Goal: Check status: Check status

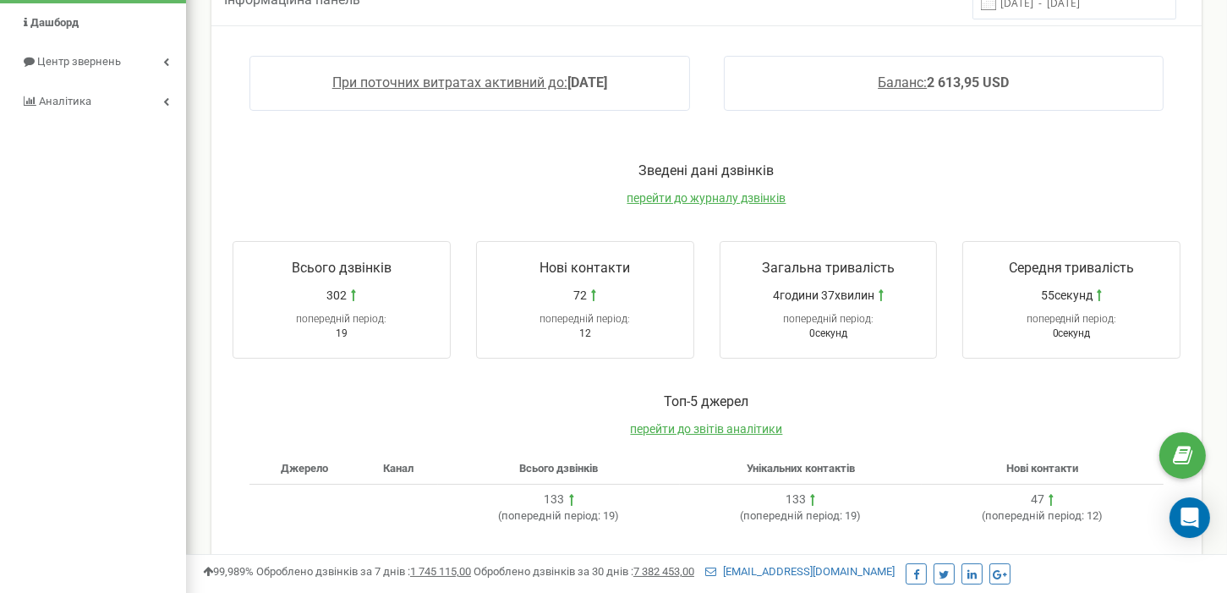
scroll to position [519, 0]
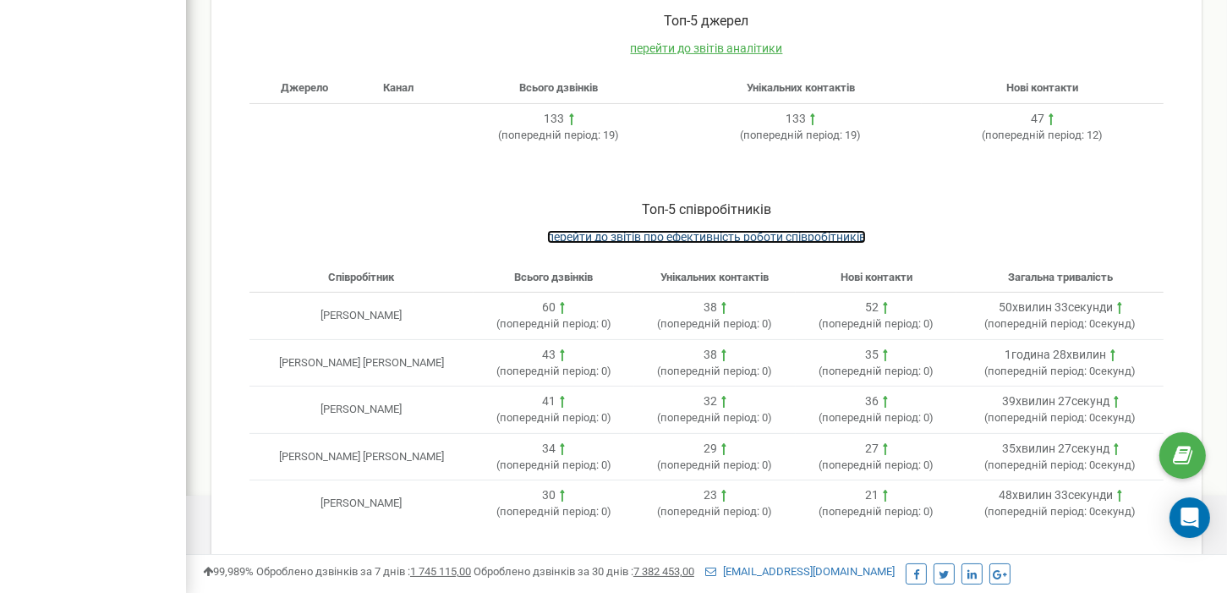
drag, startPoint x: 654, startPoint y: 230, endPoint x: 658, endPoint y: 267, distance: 37.4
click at [654, 230] on span "перейти до звітів про ефективність роботи співробітників" at bounding box center [706, 237] width 319 height 14
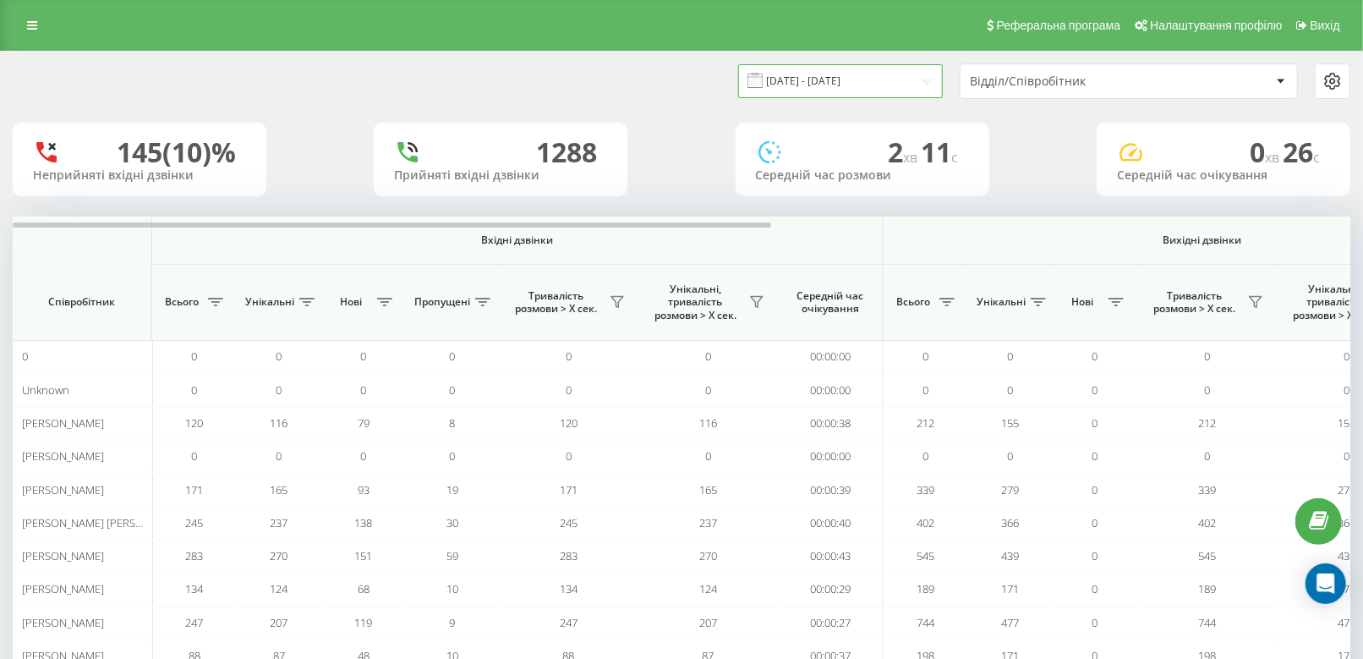
click at [853, 85] on input "[DATE] - [DATE]" at bounding box center [840, 80] width 205 height 33
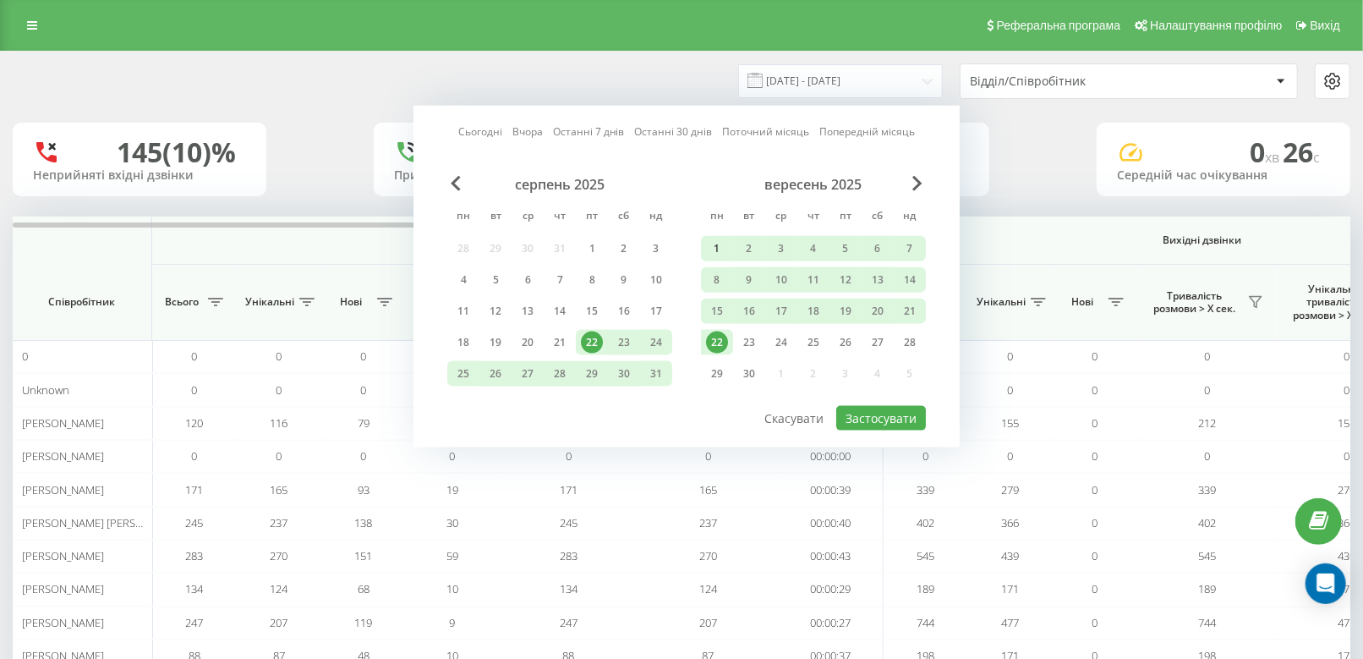
click at [718, 241] on div "1" at bounding box center [717, 249] width 22 height 22
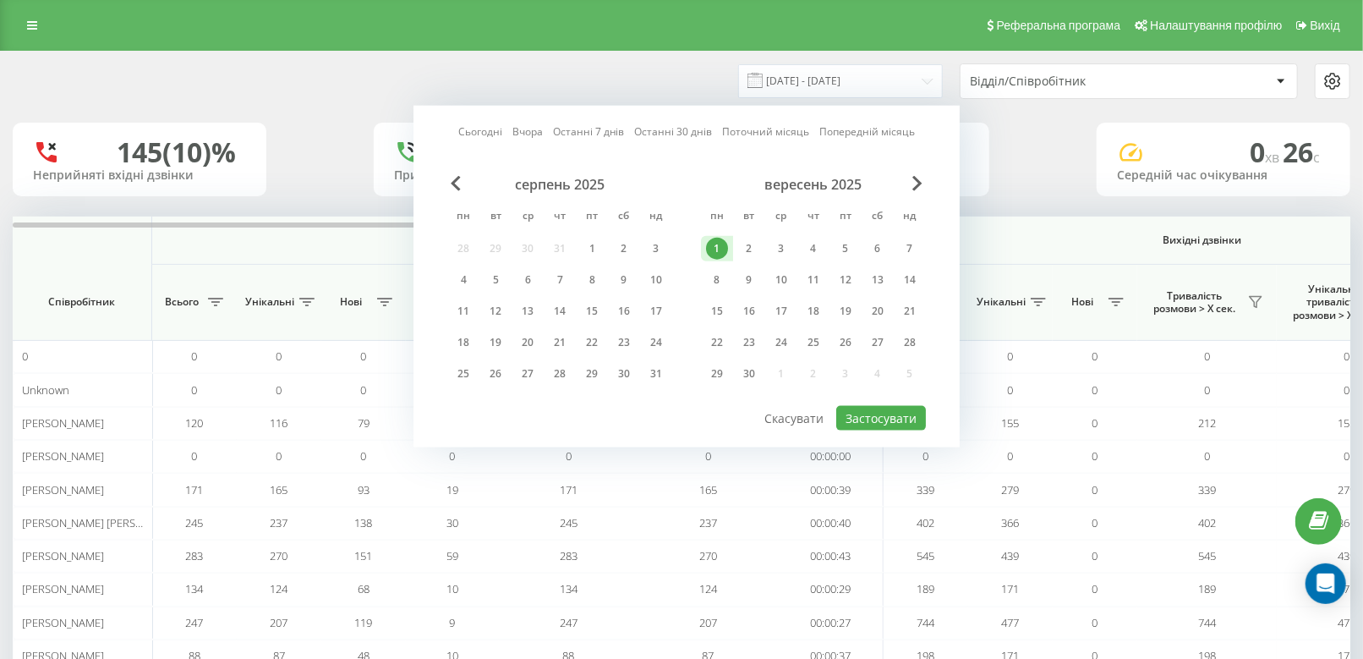
drag, startPoint x: 720, startPoint y: 341, endPoint x: 868, endPoint y: 397, distance: 158.9
click at [720, 342] on div "22" at bounding box center [717, 342] width 22 height 22
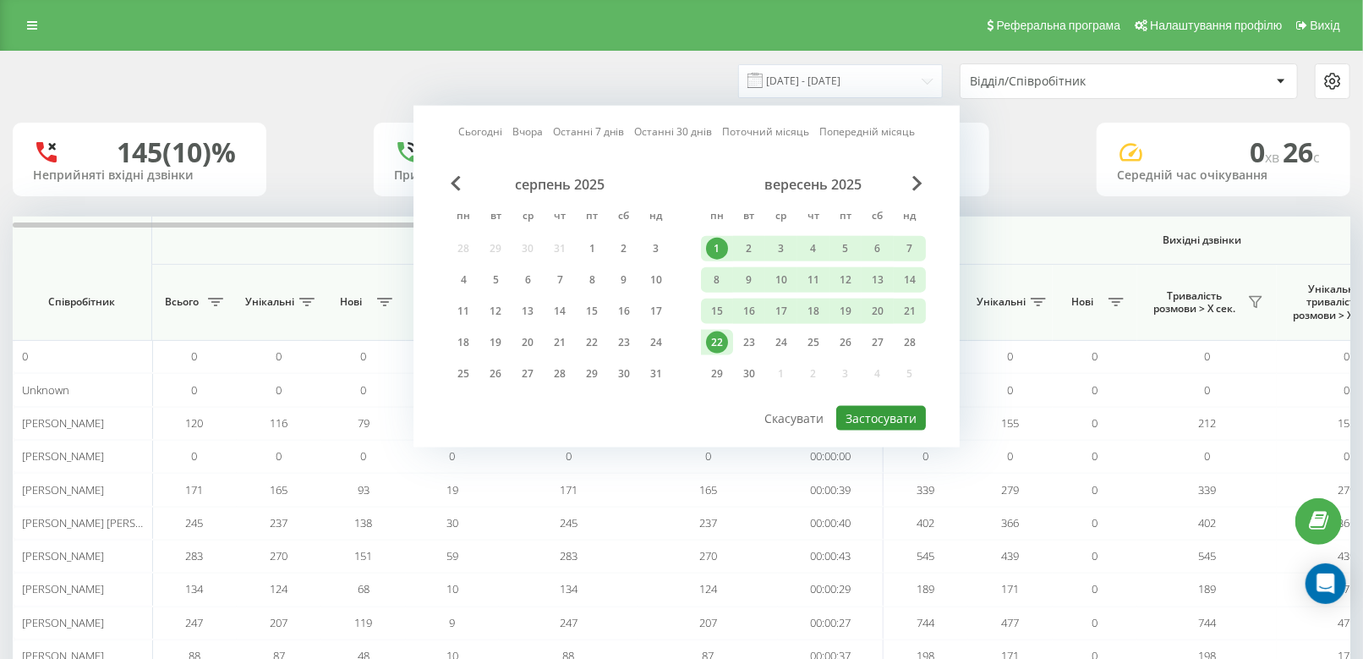
click at [893, 413] on button "Застосувати" at bounding box center [881, 418] width 90 height 25
type input "01.09.2025 - 22.09.2025"
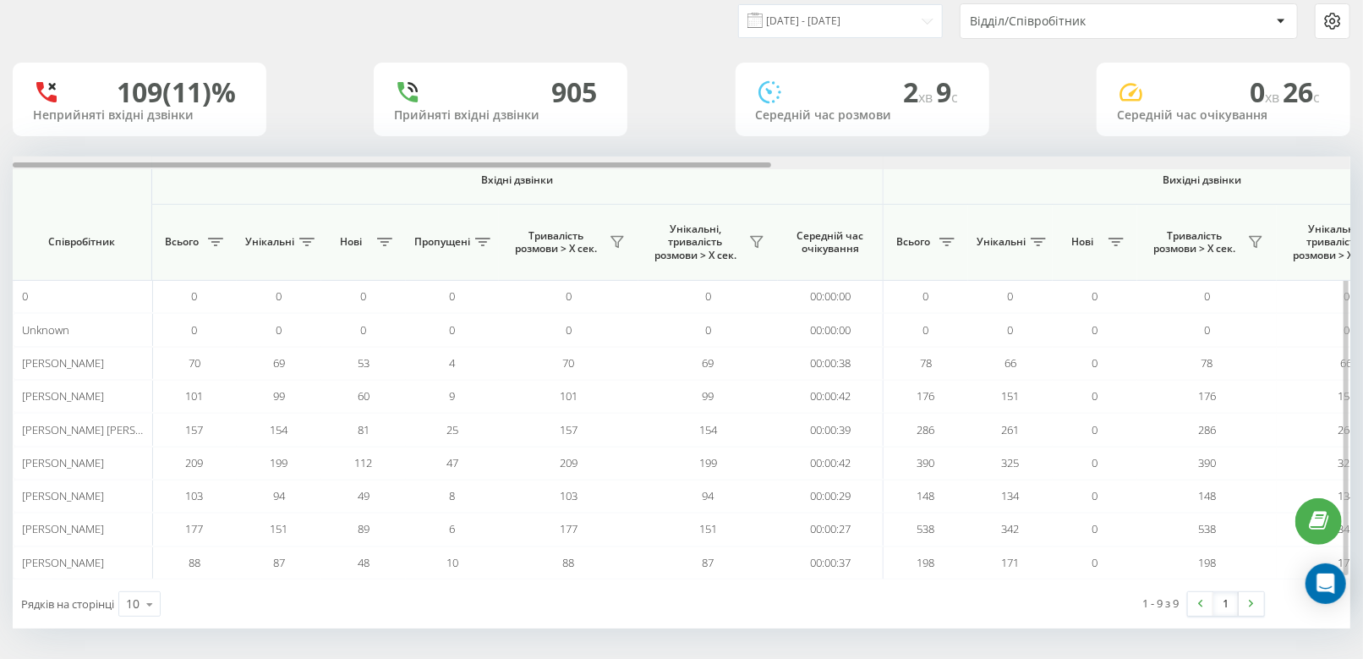
drag, startPoint x: 713, startPoint y: 162, endPoint x: 693, endPoint y: 156, distance: 20.3
click at [693, 156] on div at bounding box center [682, 162] width 1338 height 13
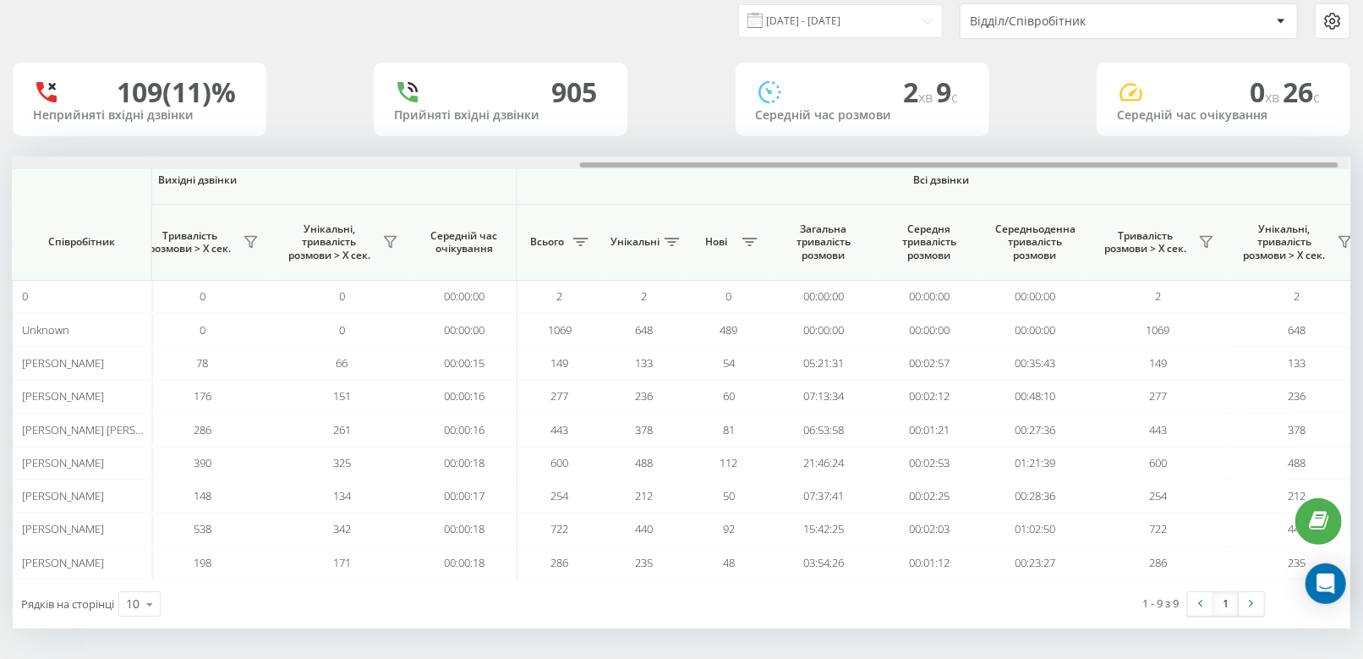
scroll to position [0, 1020]
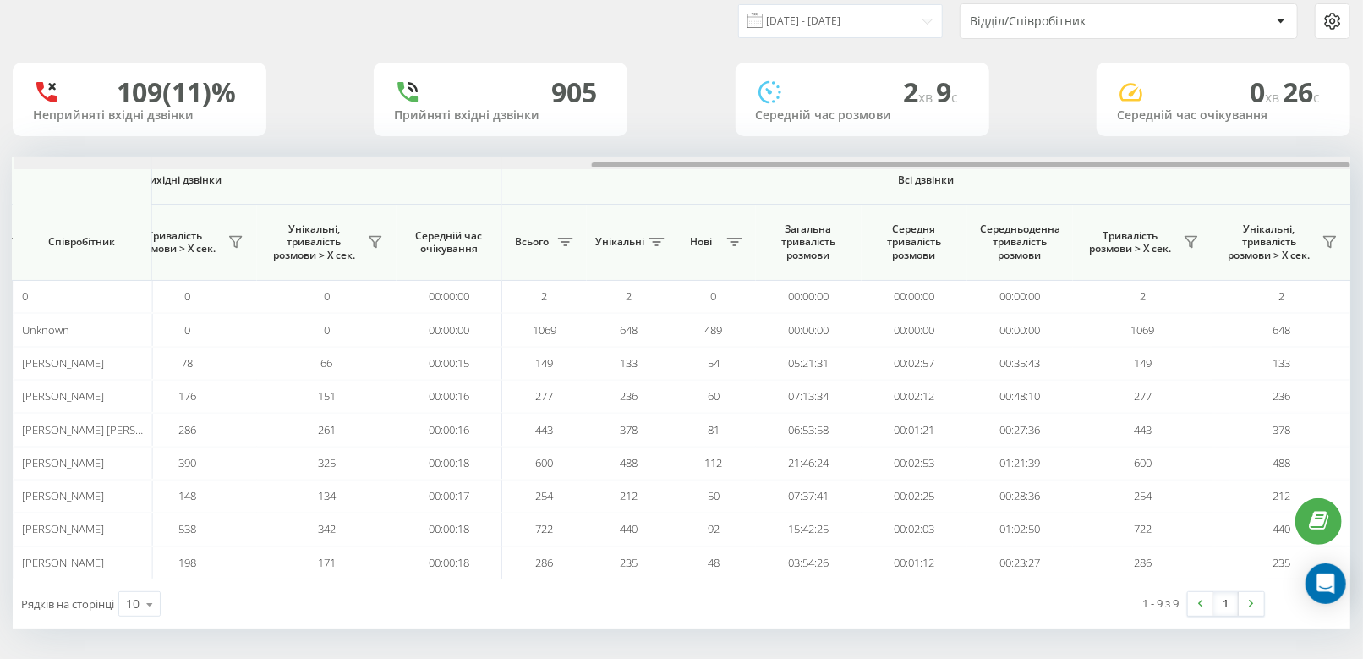
drag, startPoint x: 516, startPoint y: 165, endPoint x: 1171, endPoint y: 127, distance: 656.4
click at [1171, 127] on div "01.09.2025 - 22.09.2025 Відділ/Співробітник 109 (11)% Неприйняті вхідні дзвінки…" at bounding box center [682, 310] width 1338 height 637
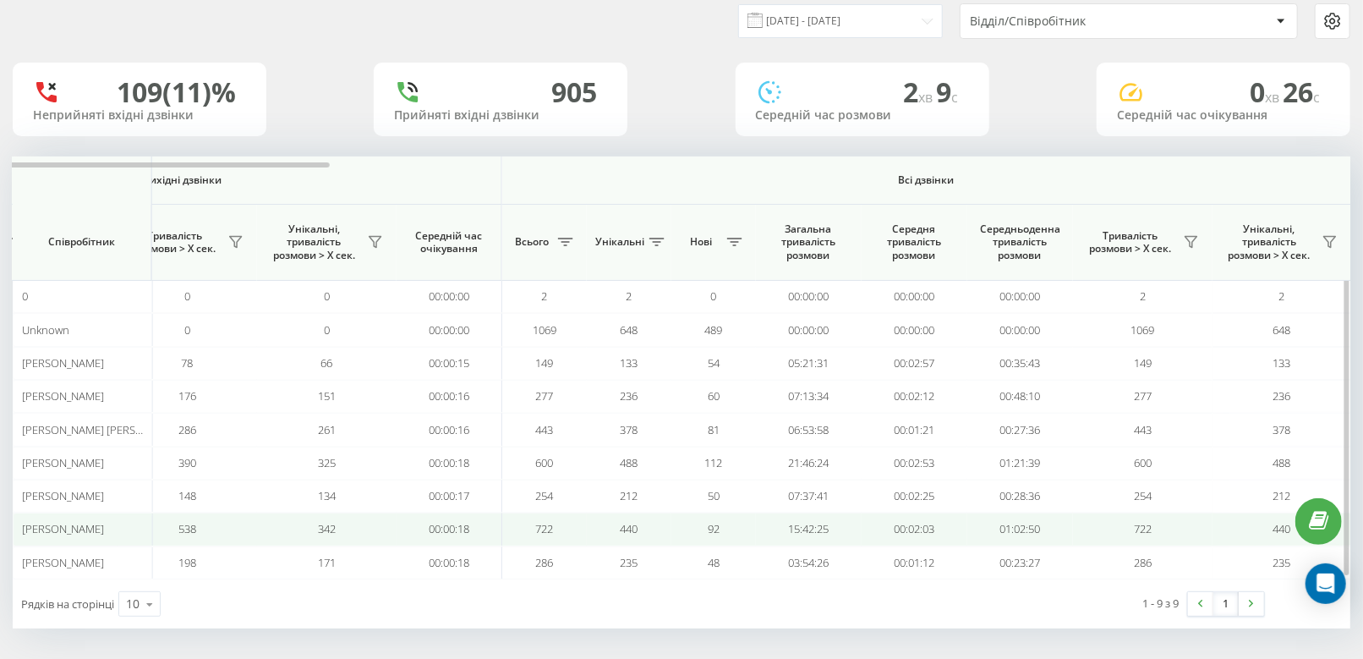
scroll to position [0, 0]
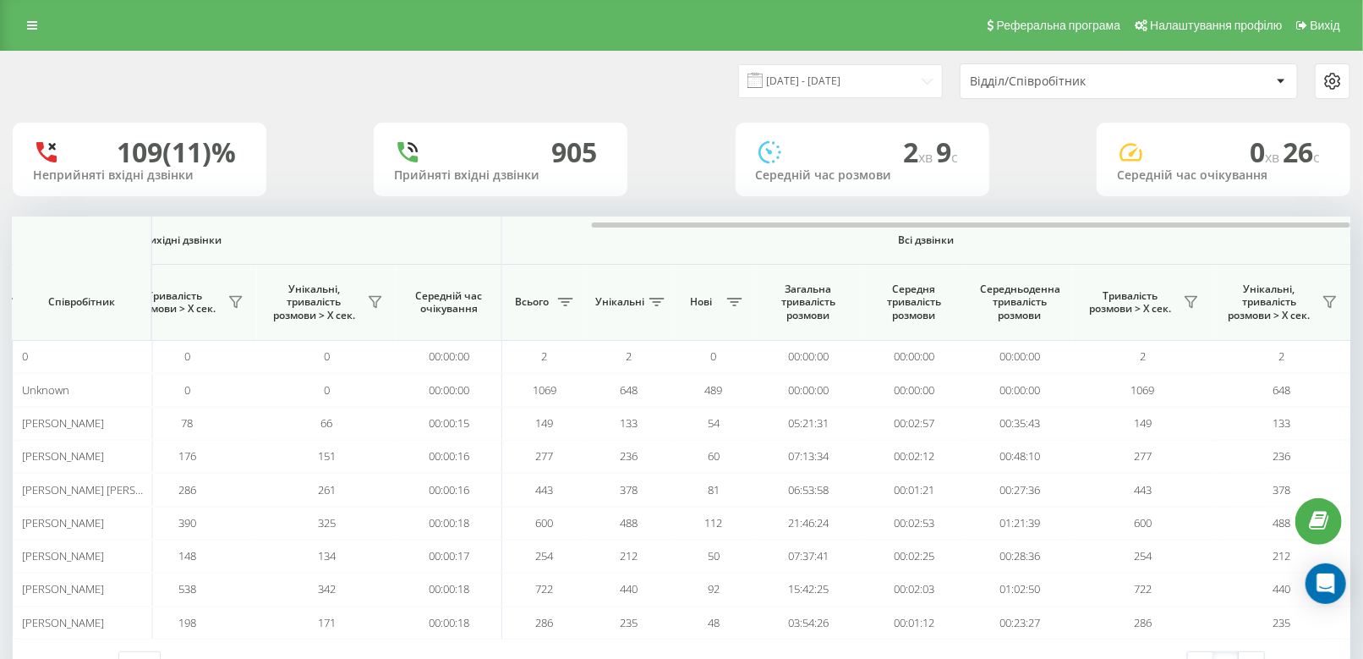
click at [33, 38] on div "Реферальна програма Налаштування профілю Вихід" at bounding box center [681, 25] width 1363 height 51
click at [23, 25] on link at bounding box center [32, 26] width 30 height 24
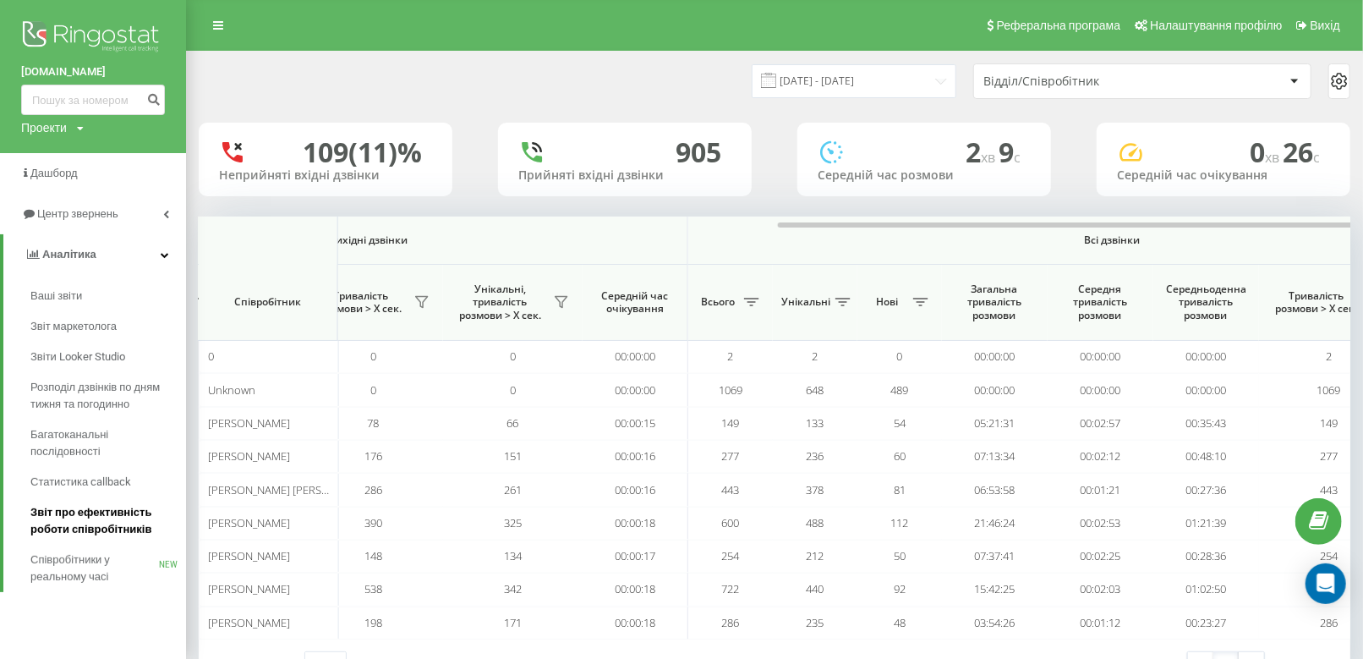
click at [66, 535] on span "Звіт про ефективність роботи співробітників" at bounding box center [103, 521] width 147 height 34
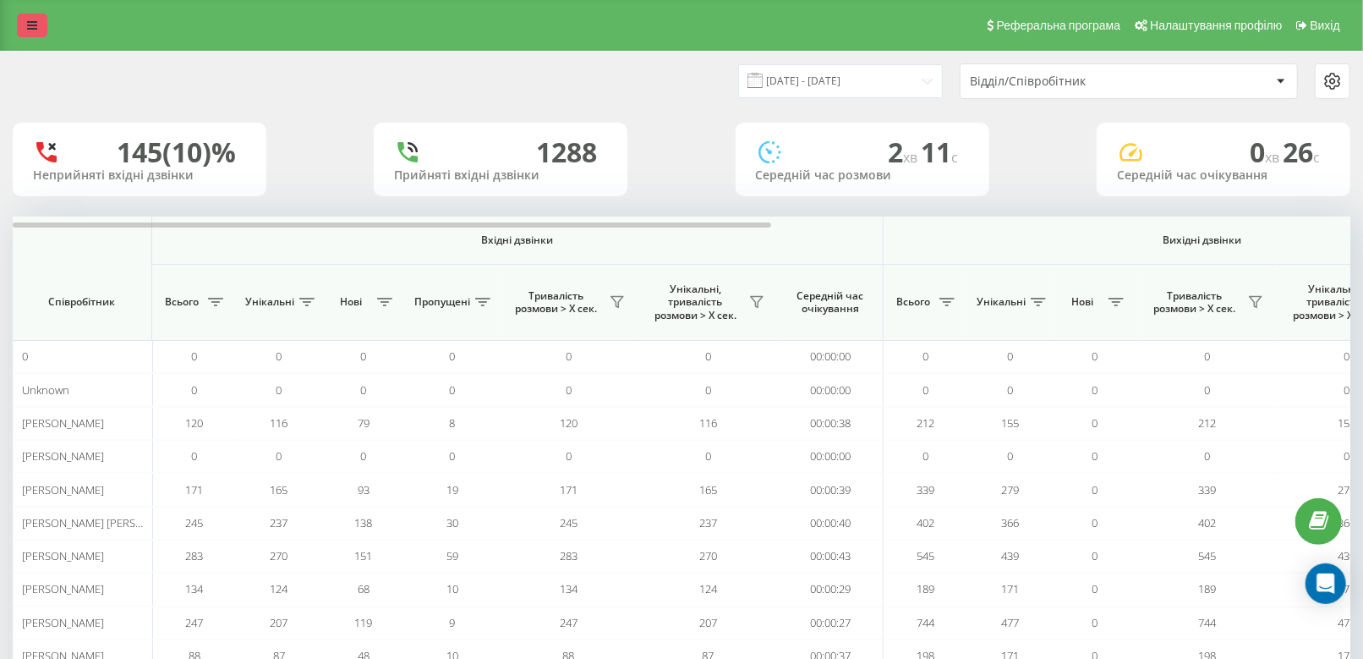
click at [20, 33] on link at bounding box center [32, 26] width 30 height 24
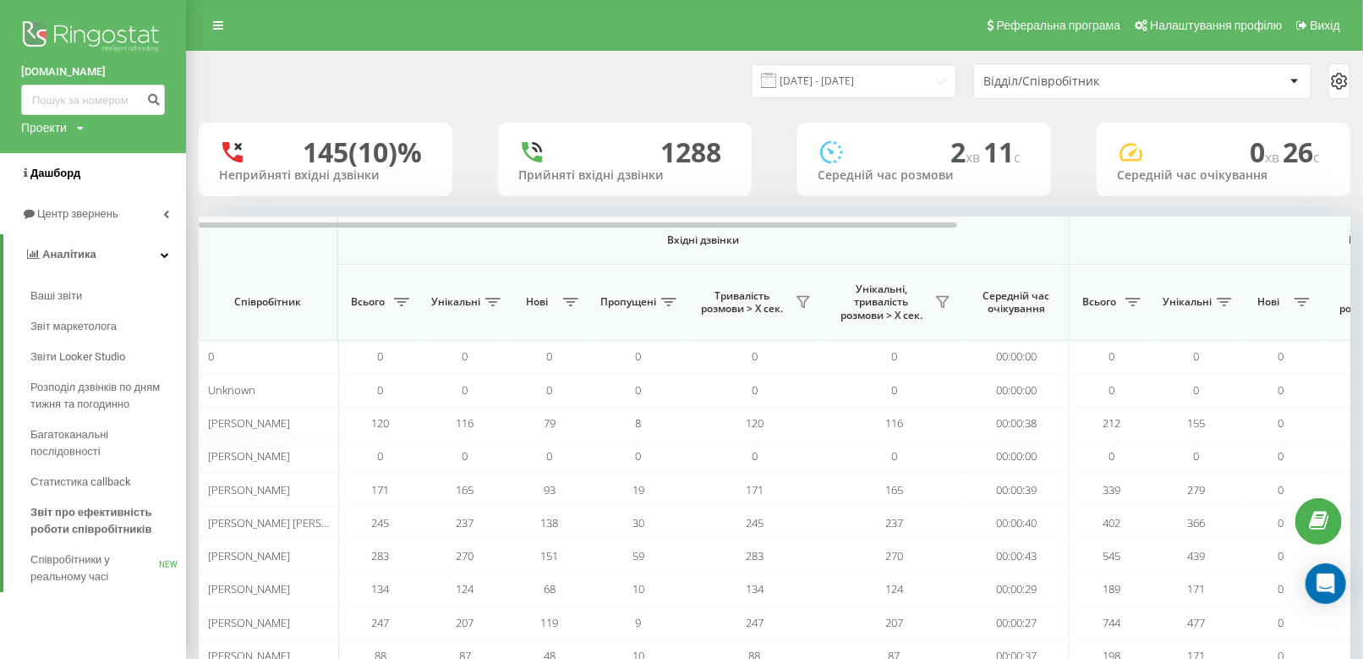
click at [71, 179] on span "Дашборд" at bounding box center [55, 173] width 50 height 13
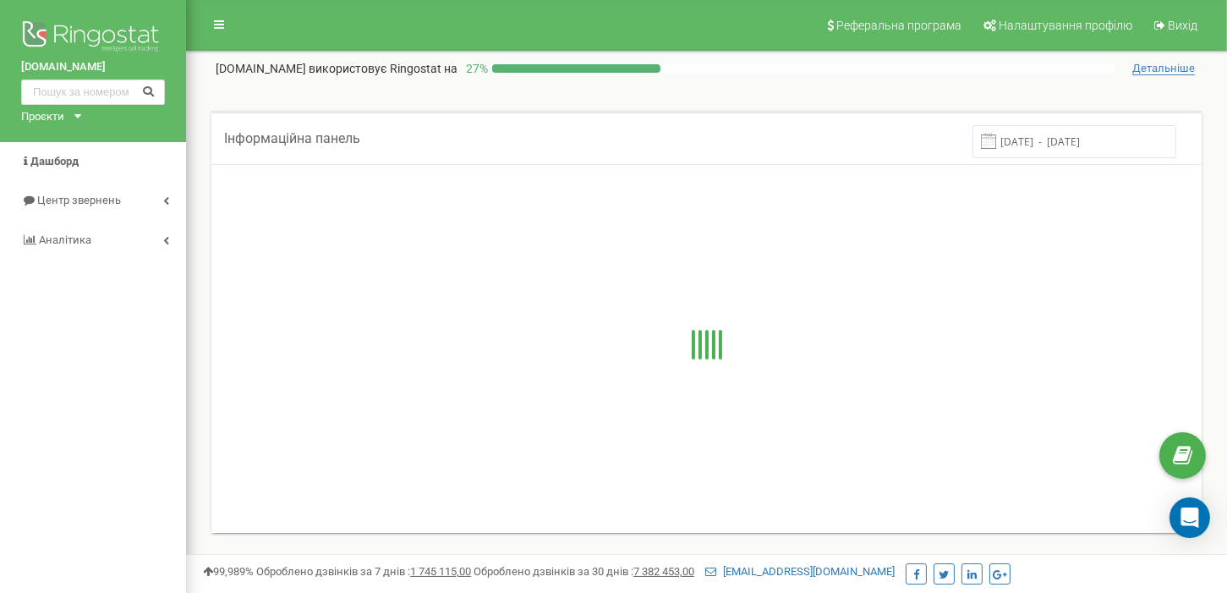
click at [1064, 149] on input "[DATE] - [DATE]" at bounding box center [1074, 141] width 204 height 33
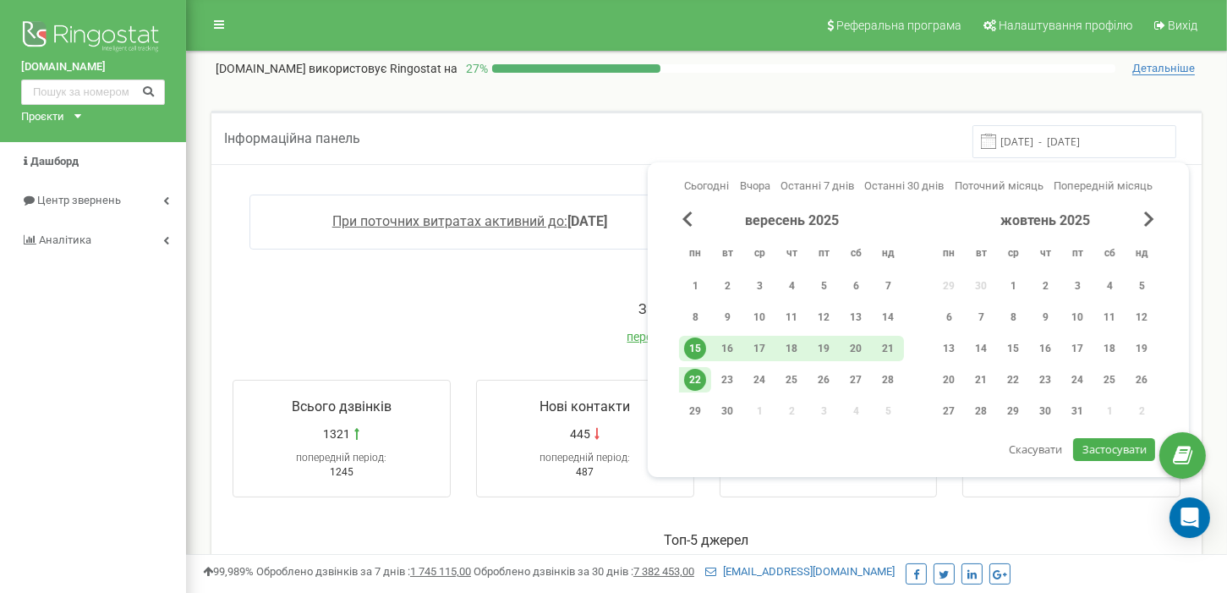
click at [703, 269] on div "вересень 2025 пн вт ср чт пт сб нд 1 2 3 4 5 6 7 8 9 10 11 12 13 14 15 16 17 18…" at bounding box center [791, 320] width 225 height 219
click at [703, 283] on div "1" at bounding box center [695, 286] width 22 height 22
click at [696, 370] on div "22" at bounding box center [695, 380] width 22 height 22
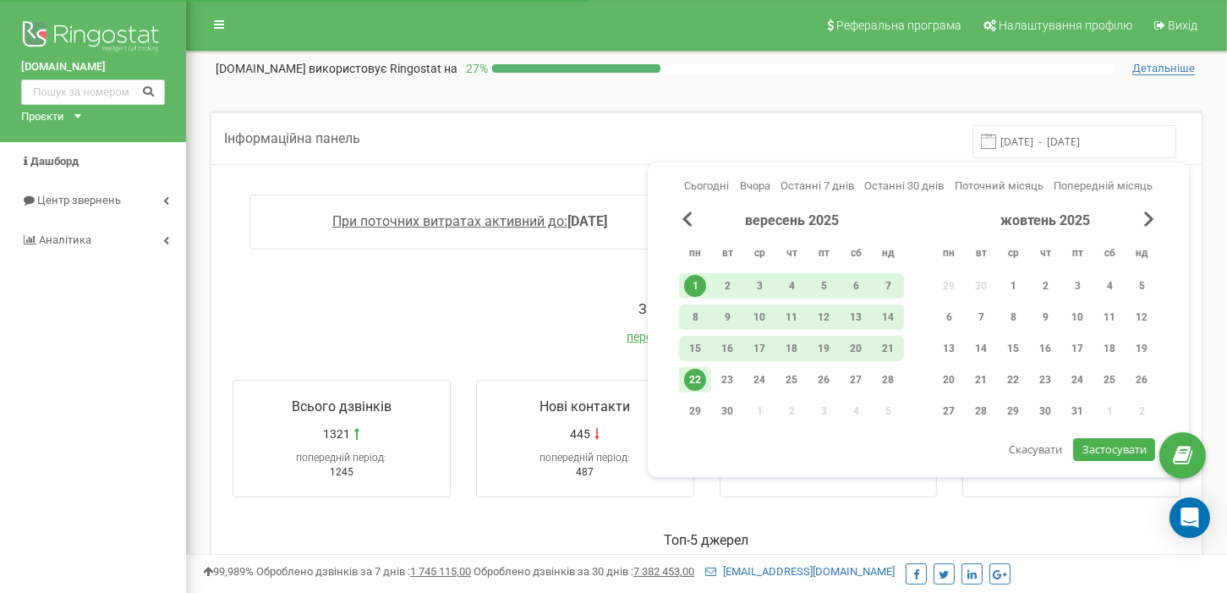
click at [1080, 450] on button "Застосувати" at bounding box center [1113, 449] width 81 height 23
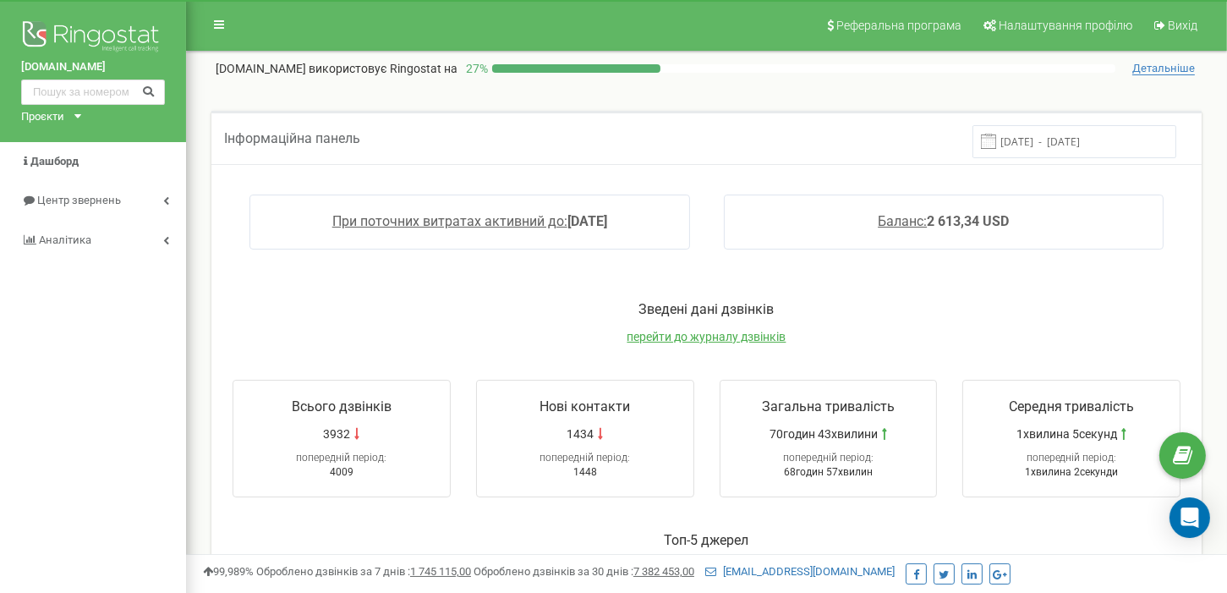
click at [1056, 142] on input "[DATE] - [DATE]" at bounding box center [1074, 141] width 204 height 33
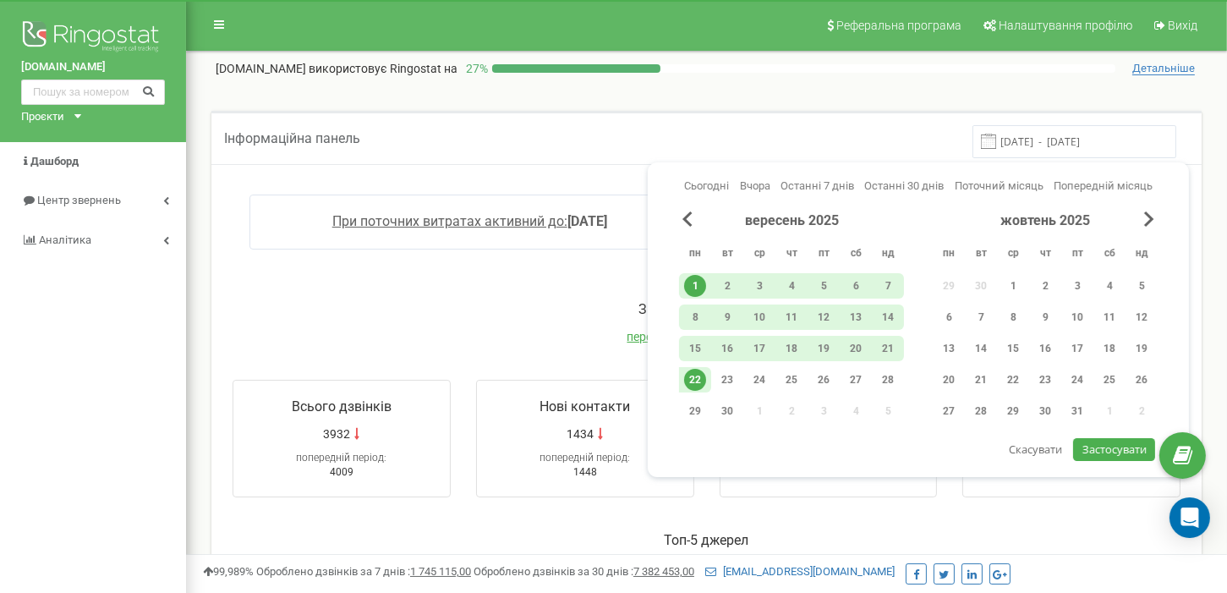
click at [698, 377] on div "22" at bounding box center [695, 380] width 22 height 22
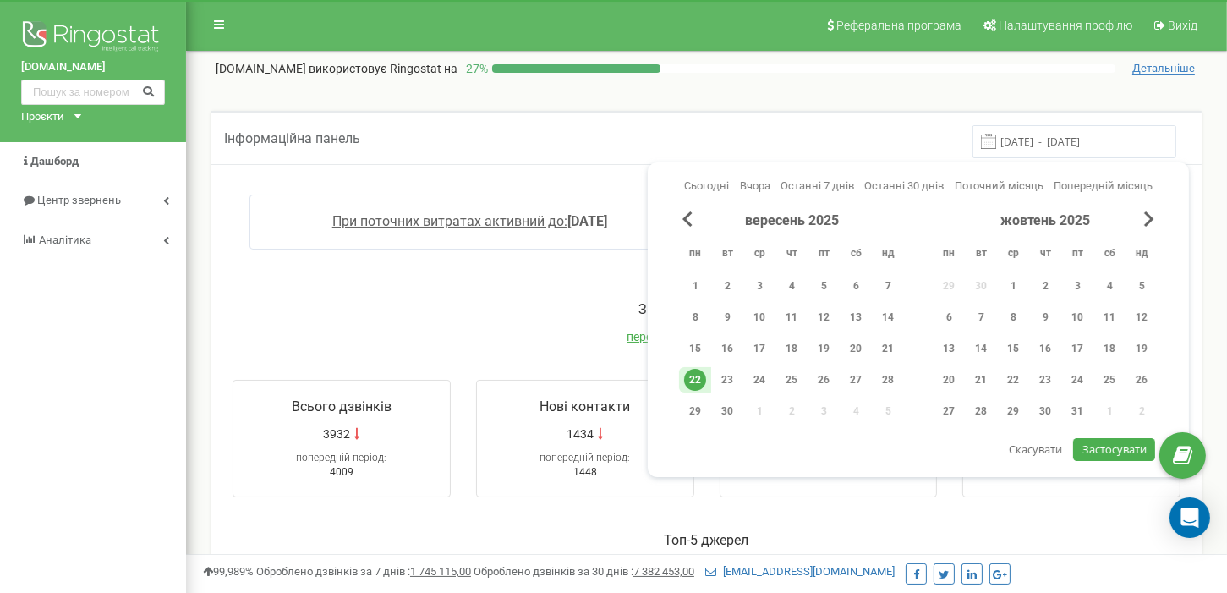
click at [1083, 446] on span "Застосувати" at bounding box center [1114, 448] width 64 height 15
type input "[DATE] - [DATE]"
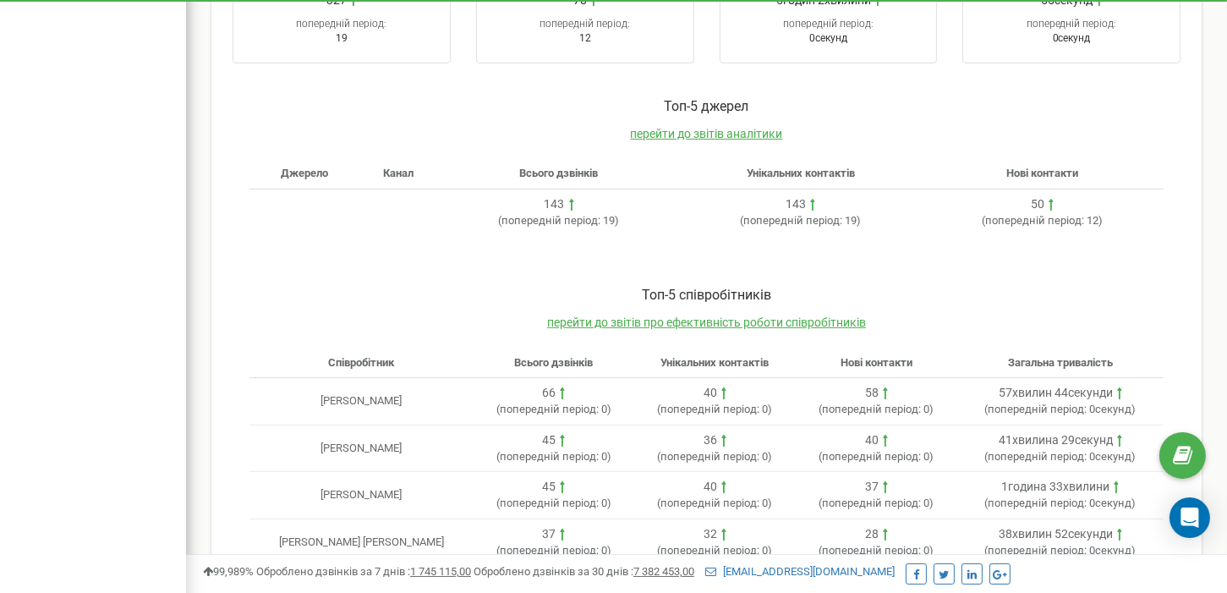
scroll to position [338, 0]
